Goal: Information Seeking & Learning: Learn about a topic

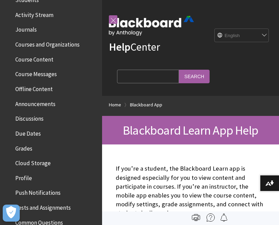
scroll to position [177, 0]
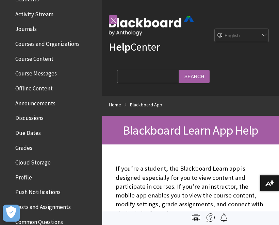
click at [54, 70] on span "Course Messages" at bounding box center [36, 72] width 42 height 9
click at [51, 58] on span "Course Content" at bounding box center [34, 57] width 38 height 9
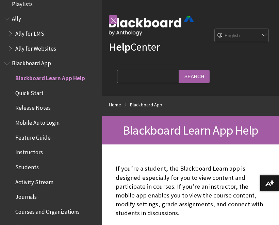
scroll to position [9, 0]
click at [38, 67] on span "Blackboard App" at bounding box center [51, 64] width 94 height 12
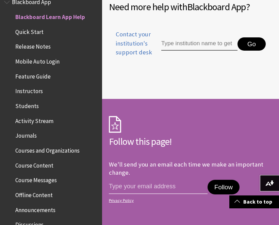
scroll to position [576, 0]
